Goal: Use online tool/utility: Utilize a website feature to perform a specific function

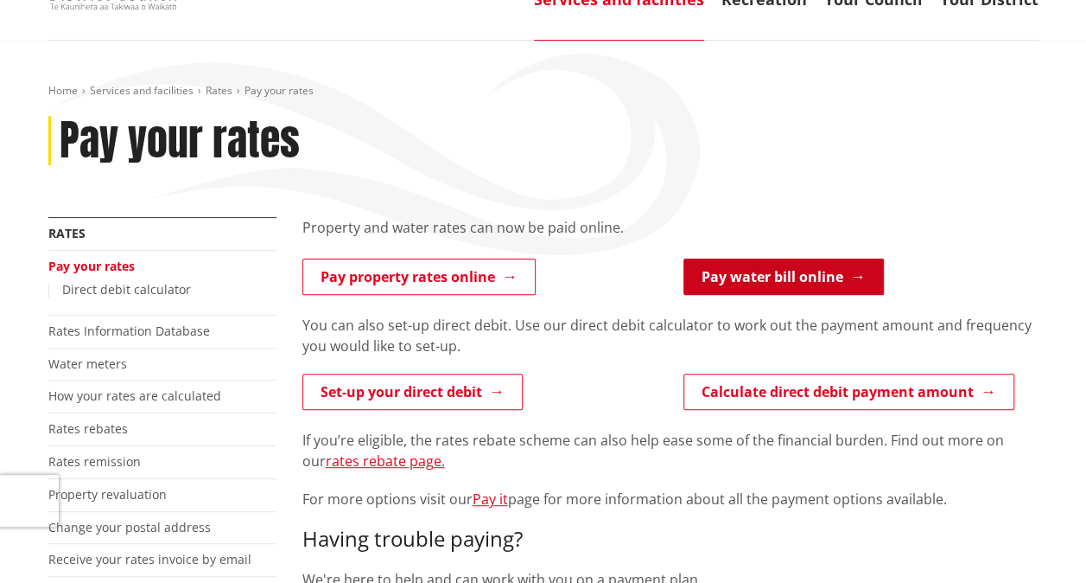
scroll to position [146, 0]
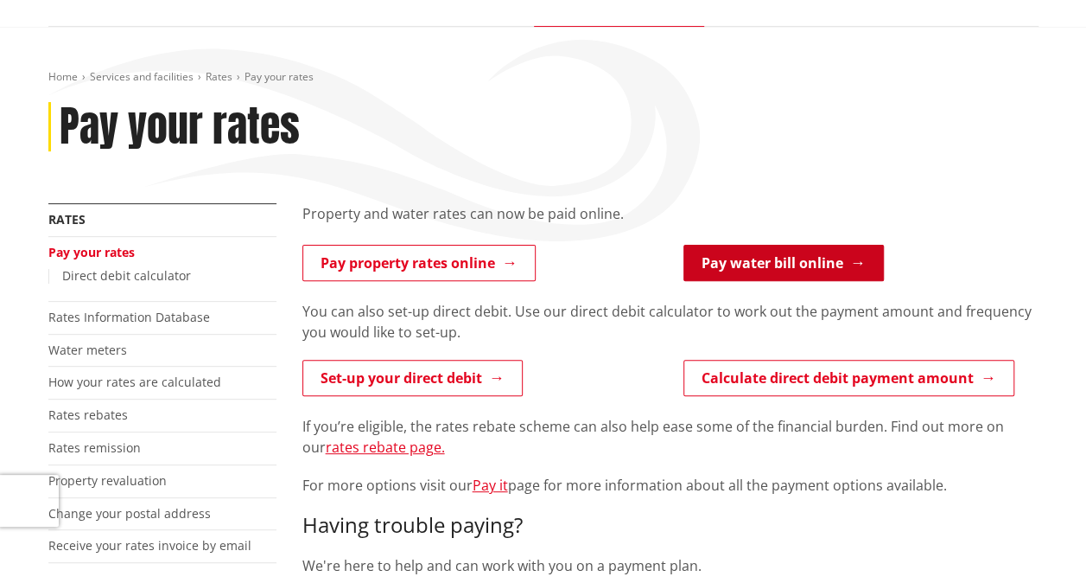
click at [817, 273] on link "Pay water bill online" at bounding box center [784, 263] width 201 height 36
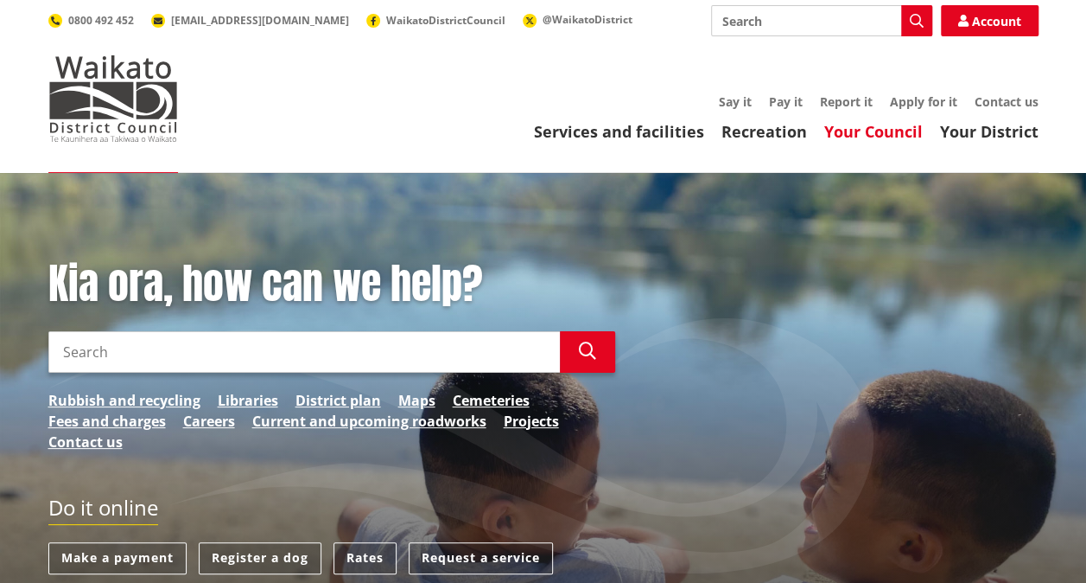
click at [854, 136] on link "Your Council" at bounding box center [874, 131] width 99 height 21
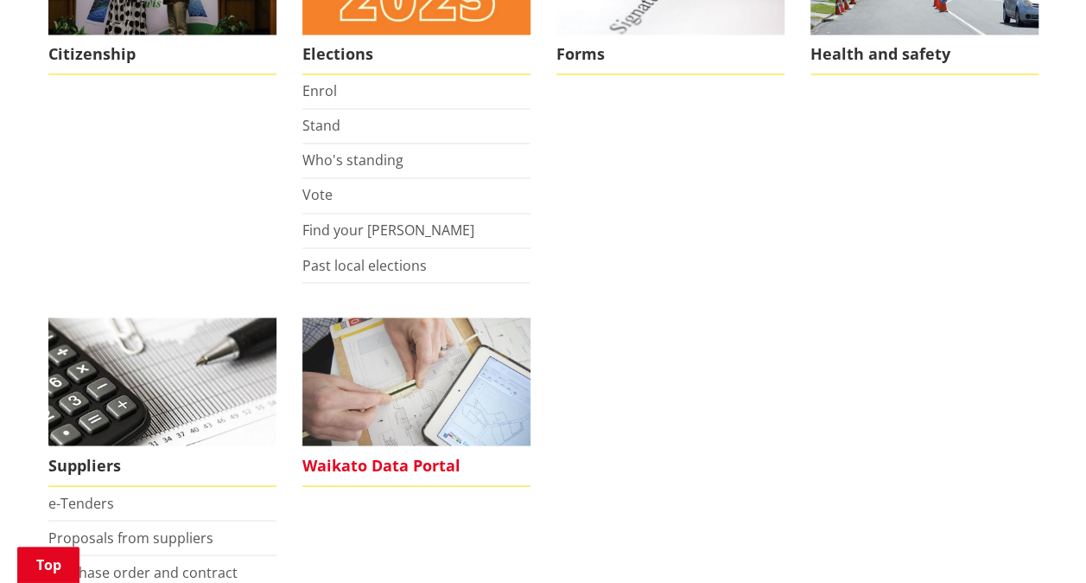
scroll to position [1390, 0]
click at [442, 459] on span "Waikato Data Portal" at bounding box center [417, 464] width 228 height 40
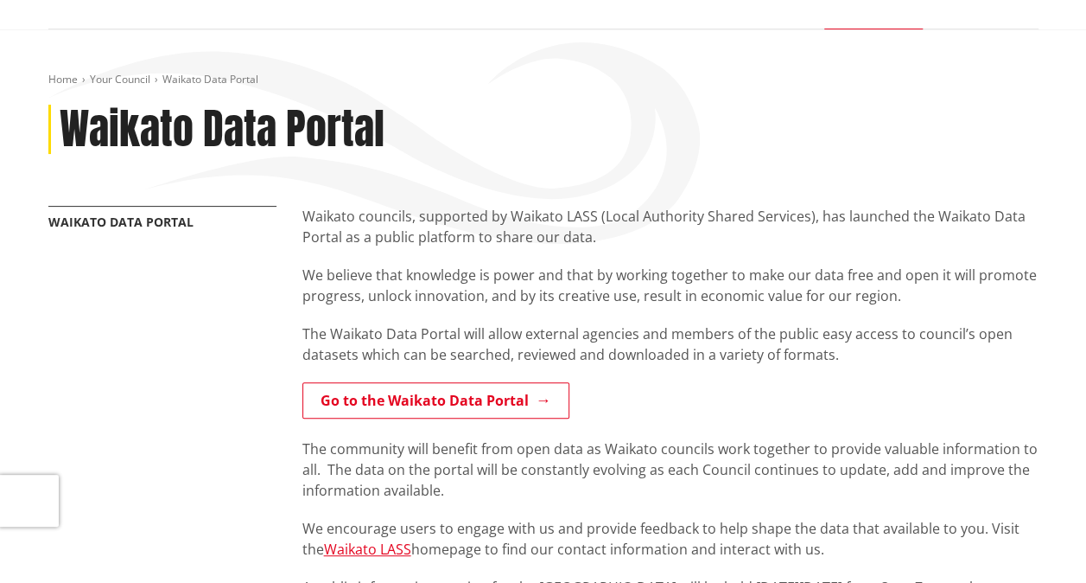
scroll to position [255, 0]
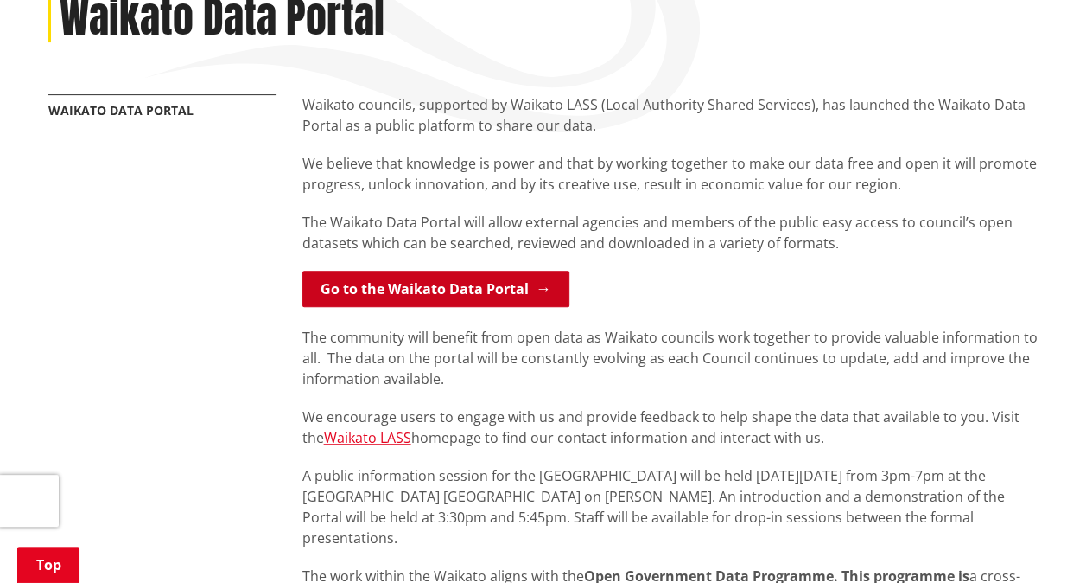
click at [505, 280] on link "Go to the Waikato Data Portal" at bounding box center [436, 289] width 267 height 36
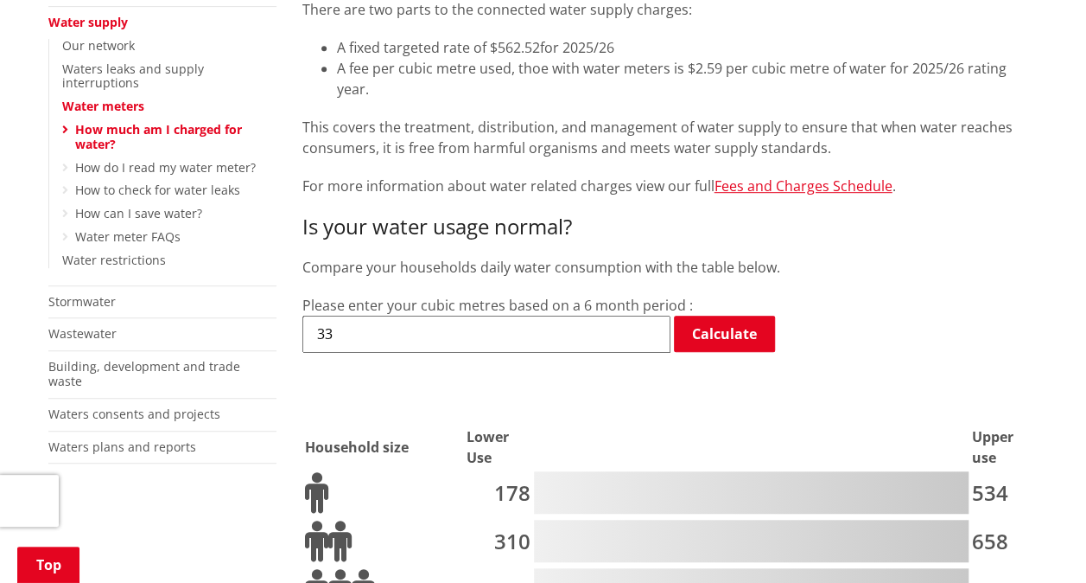
scroll to position [408, 0]
click at [458, 316] on input "33" at bounding box center [487, 334] width 368 height 36
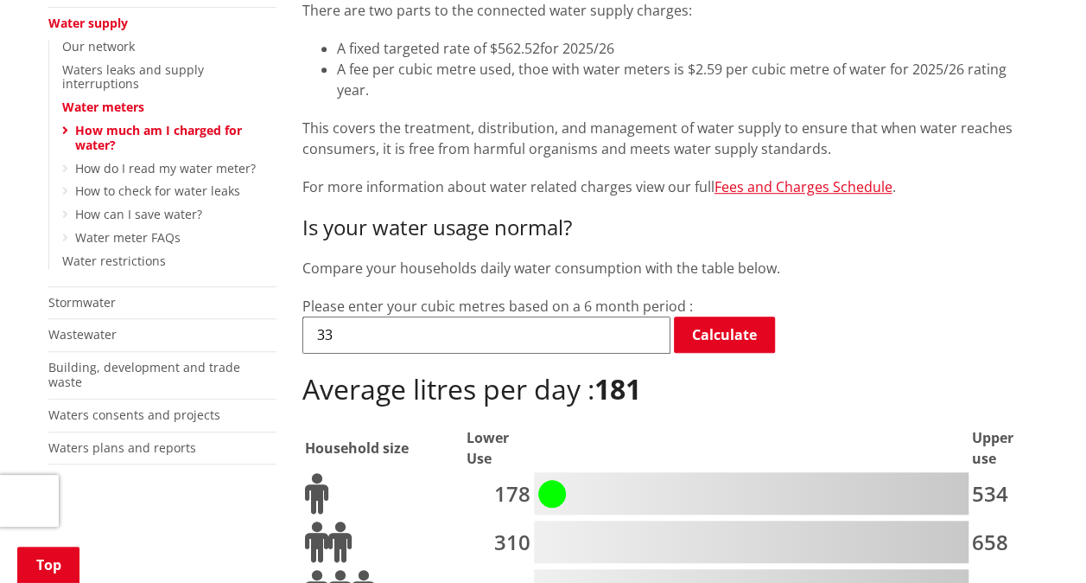
type input "3"
click at [888, 316] on div "340 Calculate" at bounding box center [671, 335] width 736 height 39
click at [766, 321] on link "Calculate" at bounding box center [724, 334] width 101 height 36
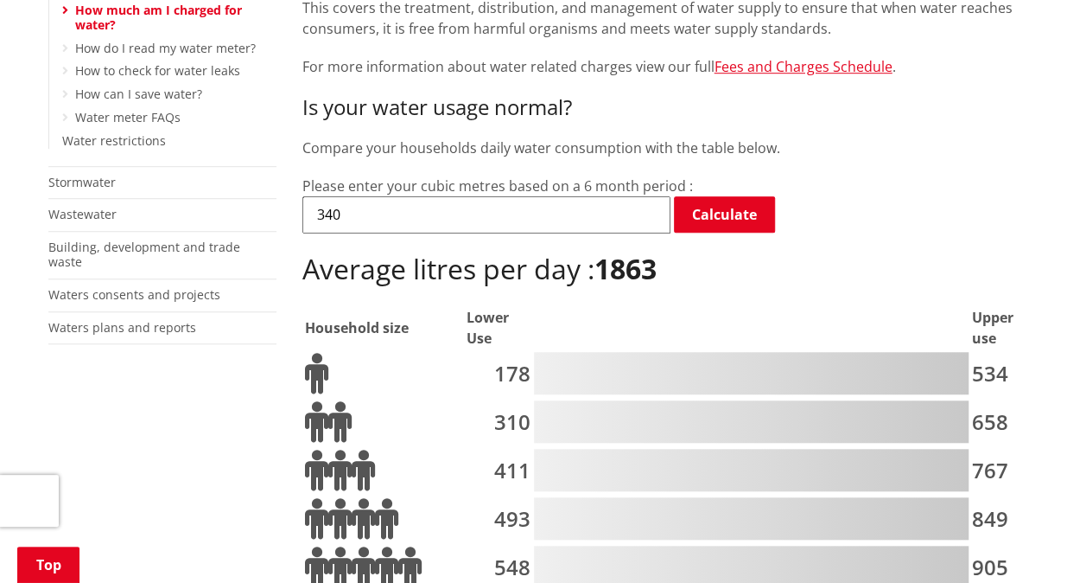
scroll to position [531, 0]
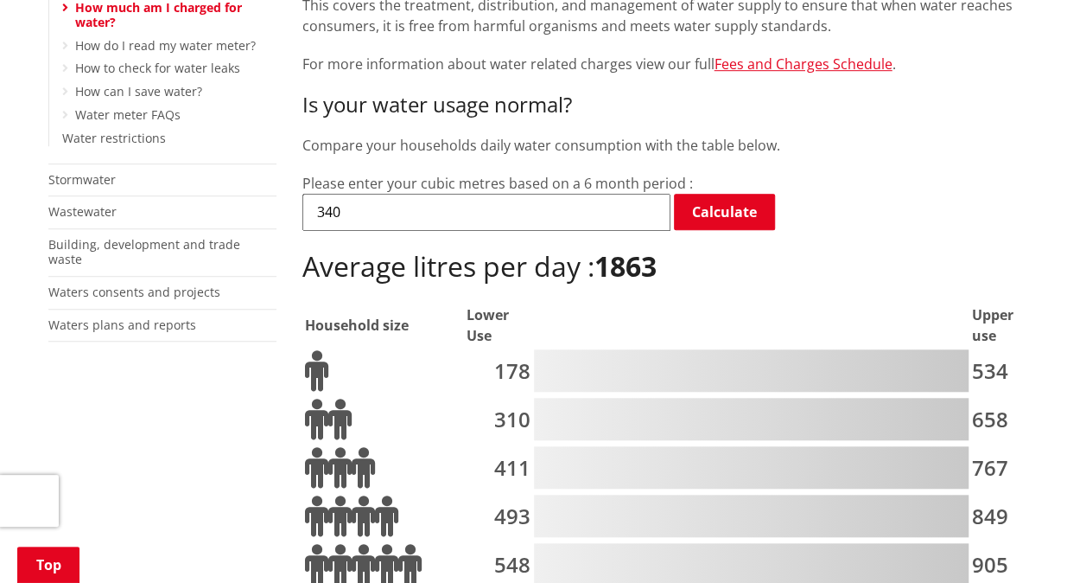
click at [583, 194] on input "340" at bounding box center [487, 212] width 368 height 36
type input "3"
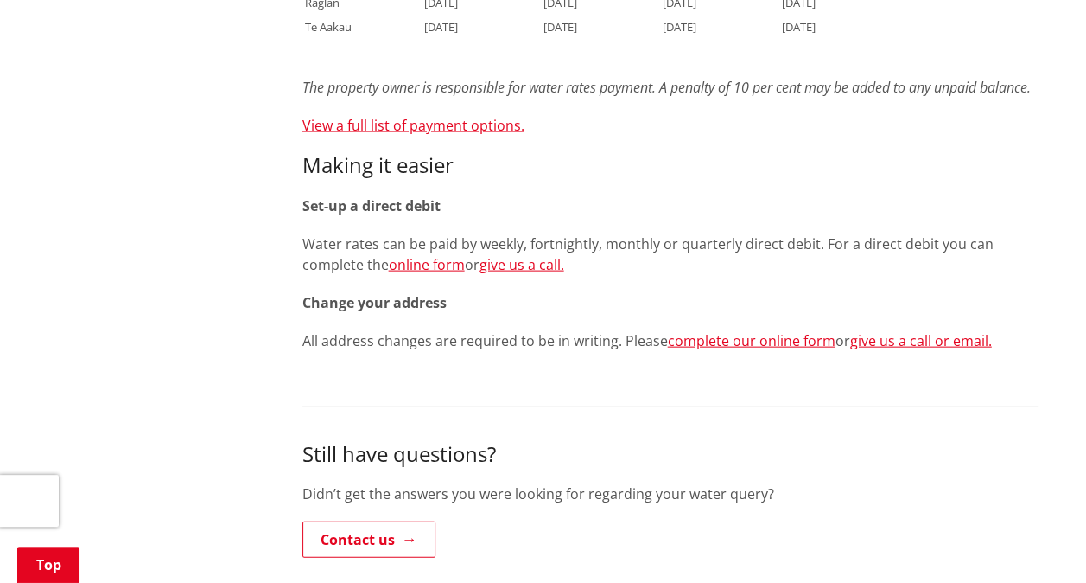
scroll to position [1759, 0]
click at [472, 128] on link "View a full list of payment options." at bounding box center [414, 124] width 222 height 19
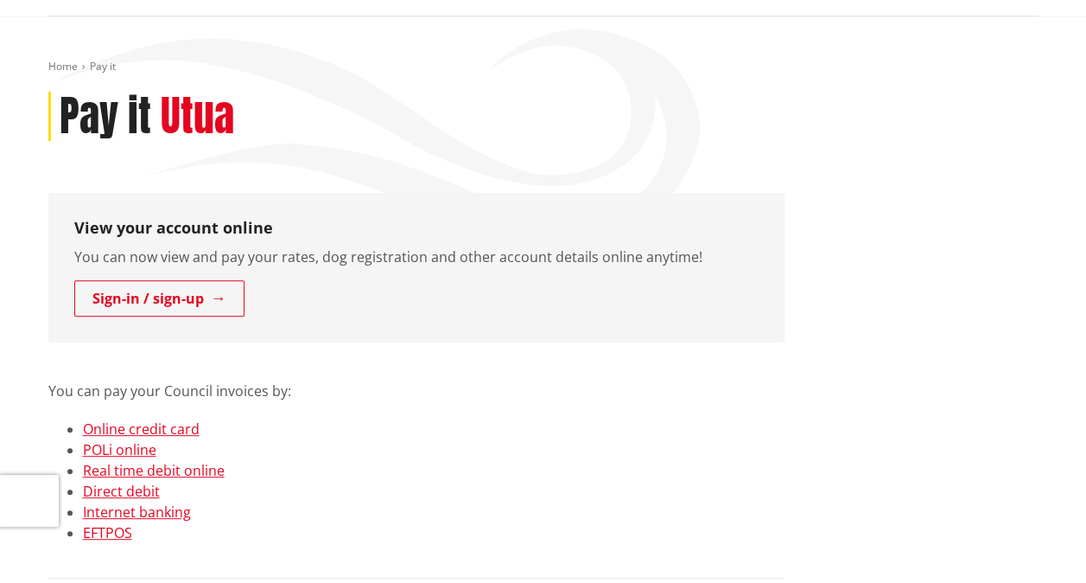
scroll to position [161, 0]
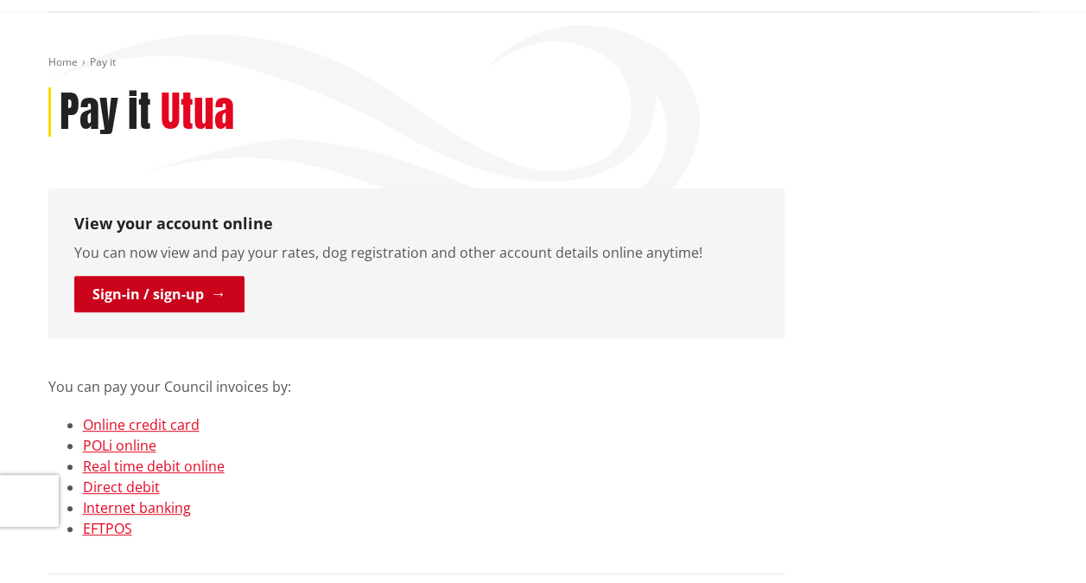
click at [162, 306] on link "Sign-in / sign-up" at bounding box center [159, 294] width 170 height 36
